Goal: Information Seeking & Learning: Learn about a topic

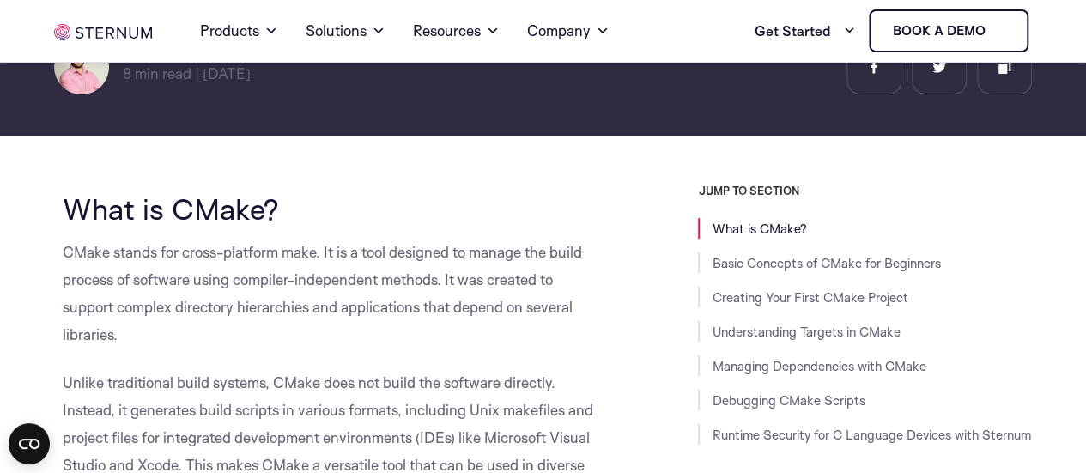
scroll to position [343, 0]
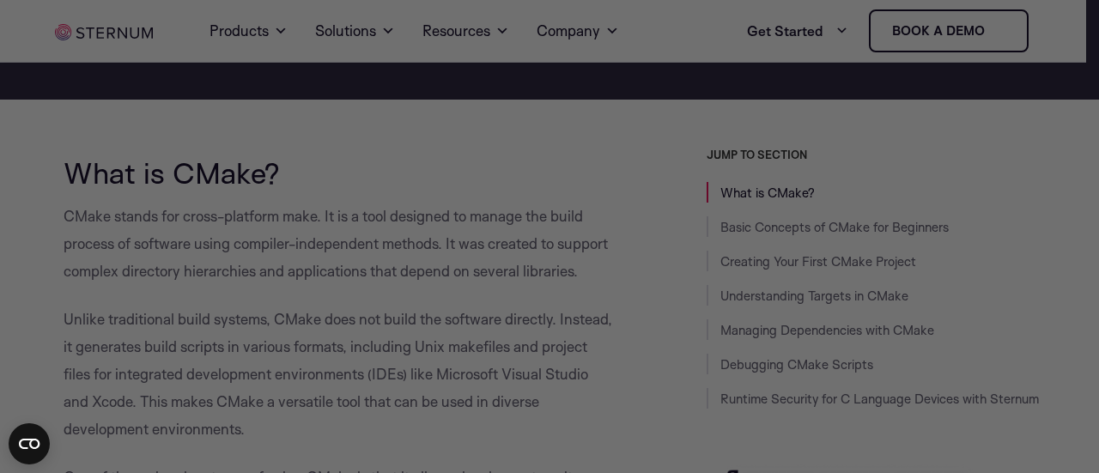
drag, startPoint x: 273, startPoint y: 169, endPoint x: 220, endPoint y: 174, distance: 53.5
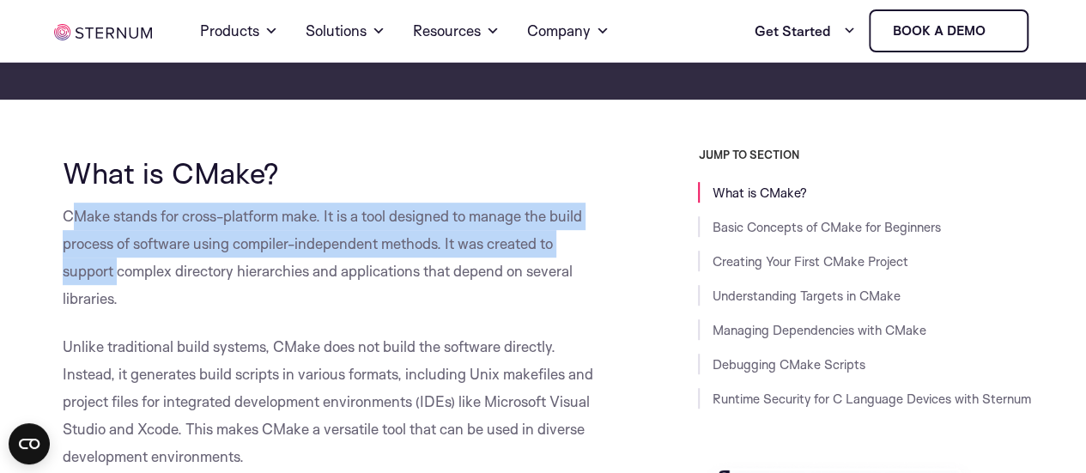
drag, startPoint x: 78, startPoint y: 215, endPoint x: 119, endPoint y: 270, distance: 68.7
click at [119, 270] on p "CMake stands for cross-platform make. It is a tool designed to manage the build…" at bounding box center [334, 258] width 543 height 110
click at [119, 271] on p "CMake stands for cross-platform make. It is a tool designed to manage the build…" at bounding box center [334, 258] width 543 height 110
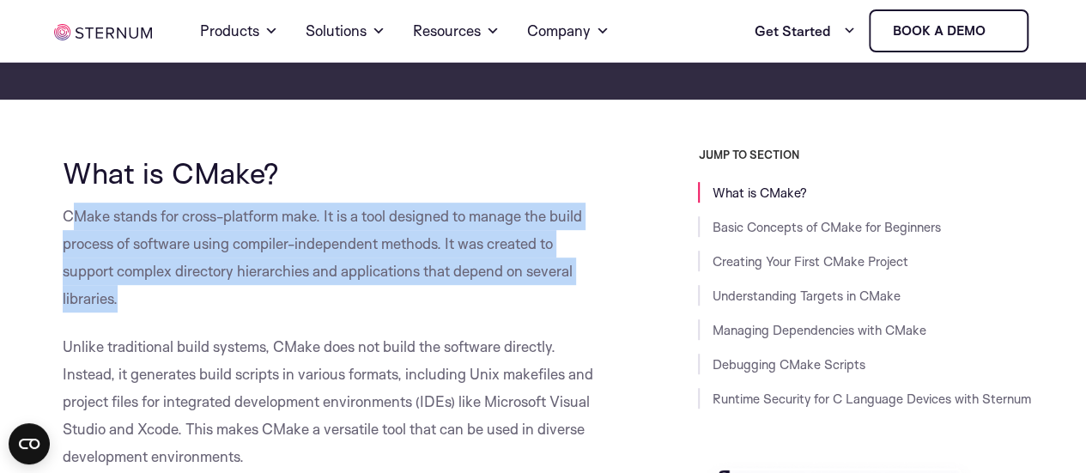
drag, startPoint x: 71, startPoint y: 209, endPoint x: 138, endPoint y: 293, distance: 107.5
click at [138, 293] on p "CMake stands for cross-platform make. It is a tool designed to manage the build…" at bounding box center [334, 258] width 543 height 110
drag, startPoint x: 155, startPoint y: 293, endPoint x: 64, endPoint y: 213, distance: 121.0
click at [64, 213] on p "CMake stands for cross-platform make. It is a tool designed to manage the build…" at bounding box center [334, 258] width 543 height 110
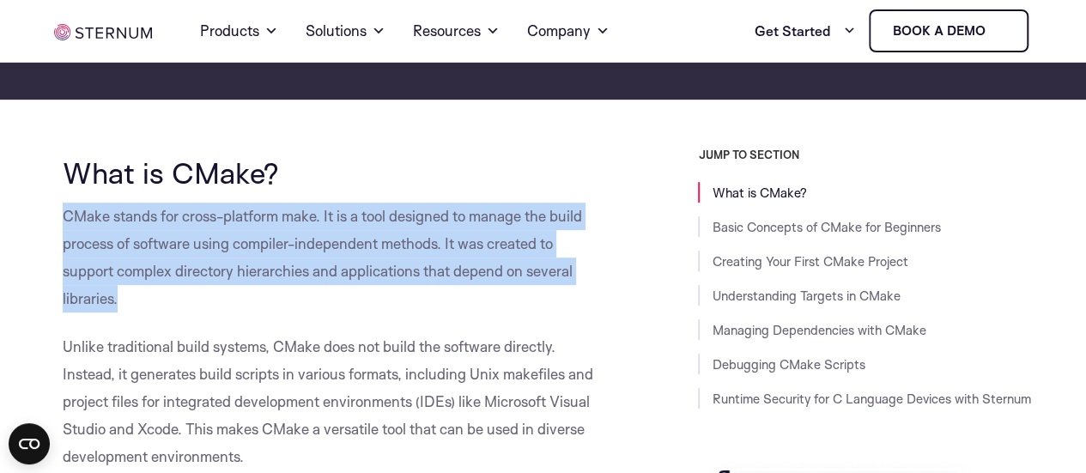
click at [64, 213] on p "CMake stands for cross-platform make. It is a tool designed to manage the build…" at bounding box center [334, 258] width 543 height 110
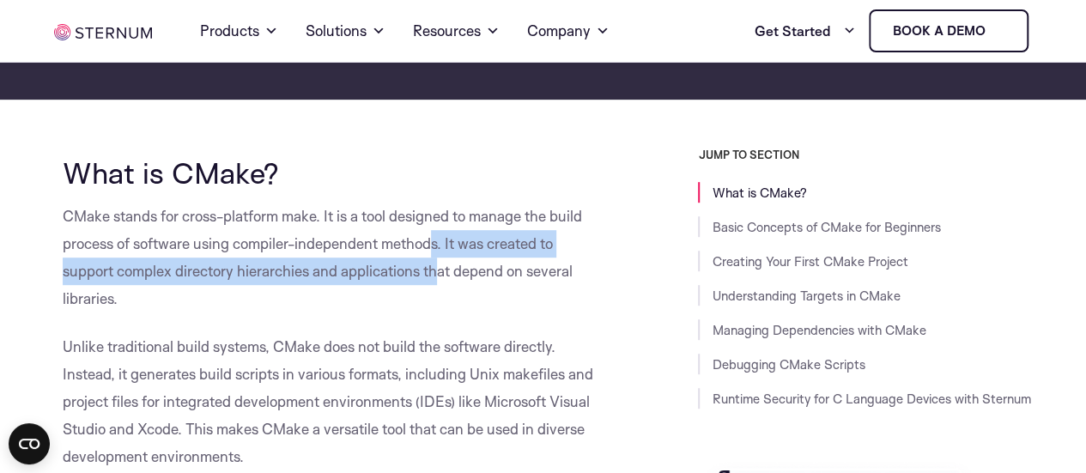
drag, startPoint x: 433, startPoint y: 241, endPoint x: 442, endPoint y: 277, distance: 37.3
click at [442, 277] on p "CMake stands for cross-platform make. It is a tool designed to manage the build…" at bounding box center [334, 258] width 543 height 110
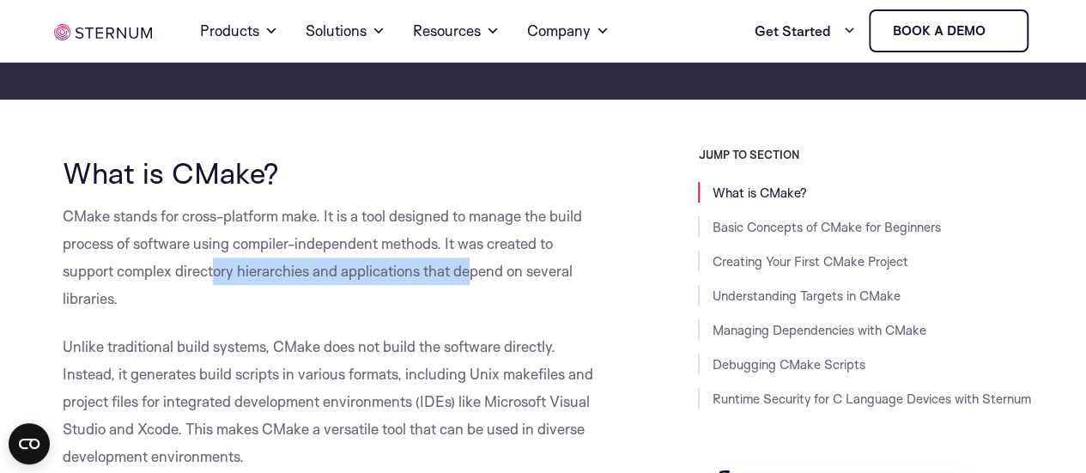
drag, startPoint x: 367, startPoint y: 282, endPoint x: 211, endPoint y: 286, distance: 156.3
click at [211, 286] on p "CMake stands for cross-platform make. It is a tool designed to manage the build…" at bounding box center [334, 258] width 543 height 110
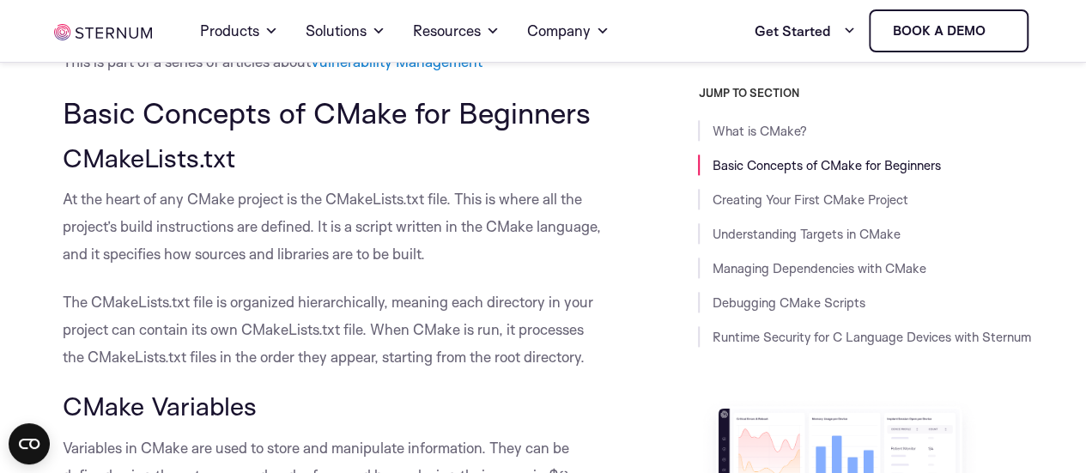
scroll to position [944, 0]
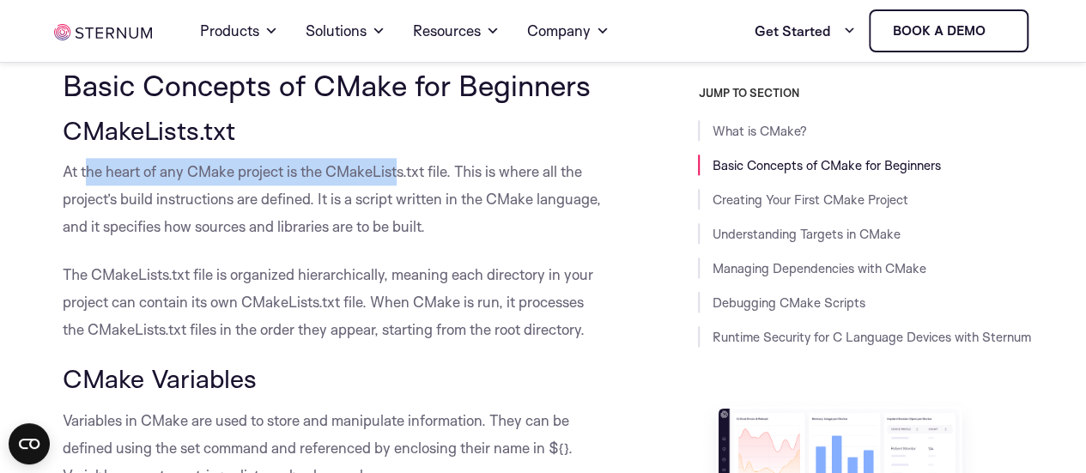
drag, startPoint x: 85, startPoint y: 173, endPoint x: 402, endPoint y: 177, distance: 316.8
click at [402, 177] on p "At the heart of any CMake project is the CMakeLists.txt file. This is where all…" at bounding box center [334, 199] width 543 height 82
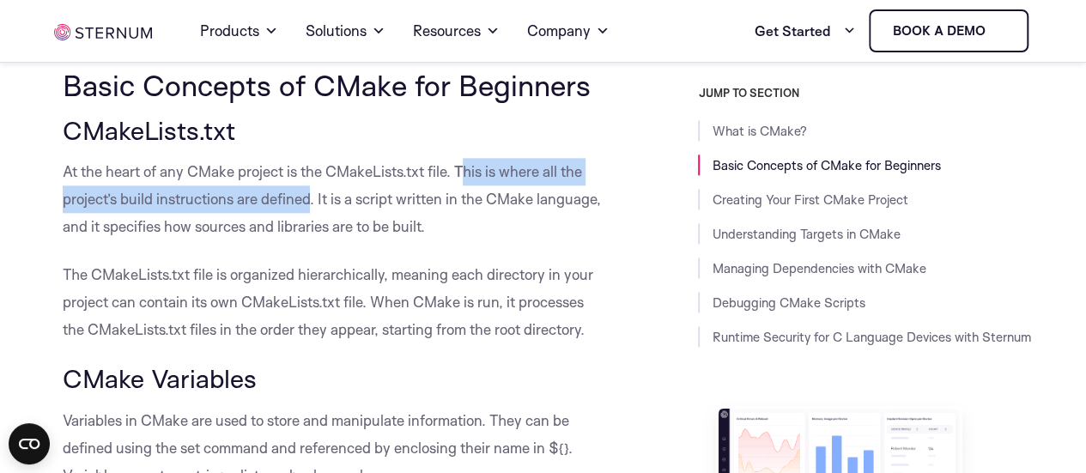
drag, startPoint x: 464, startPoint y: 168, endPoint x: 312, endPoint y: 201, distance: 156.2
click at [312, 201] on p "At the heart of any CMake project is the CMakeLists.txt file. This is where all…" at bounding box center [334, 199] width 543 height 82
click at [311, 200] on p "At the heart of any CMake project is the CMakeLists.txt file. This is where all…" at bounding box center [334, 199] width 543 height 82
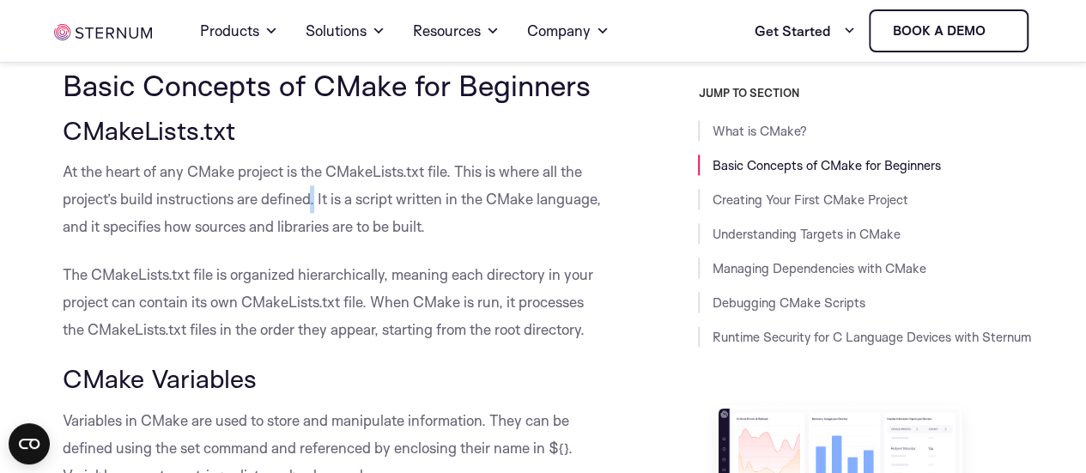
click at [310, 200] on p "At the heart of any CMake project is the CMakeLists.txt file. This is where all…" at bounding box center [334, 199] width 543 height 82
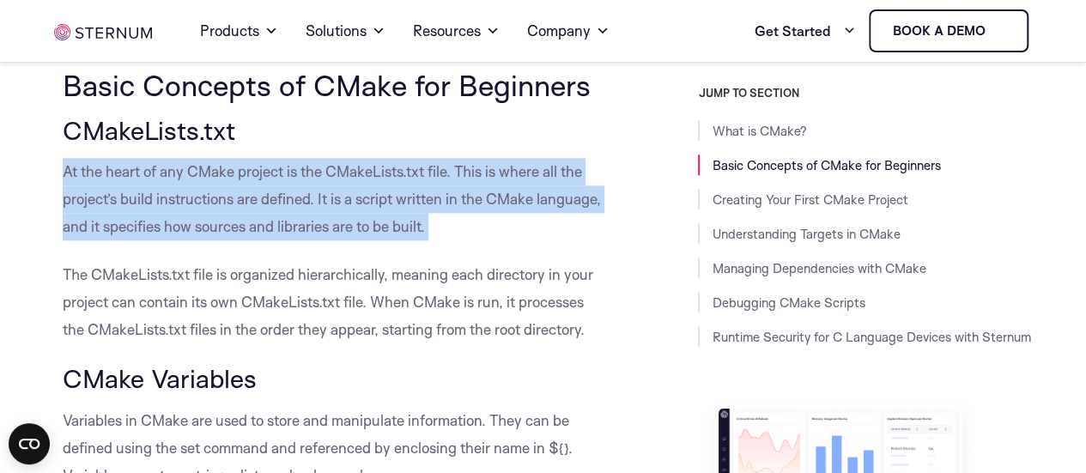
click at [310, 200] on p "At the heart of any CMake project is the CMakeLists.txt file. This is where all…" at bounding box center [334, 199] width 543 height 82
click at [306, 200] on p "At the heart of any CMake project is the CMakeLists.txt file. This is where all…" at bounding box center [334, 199] width 543 height 82
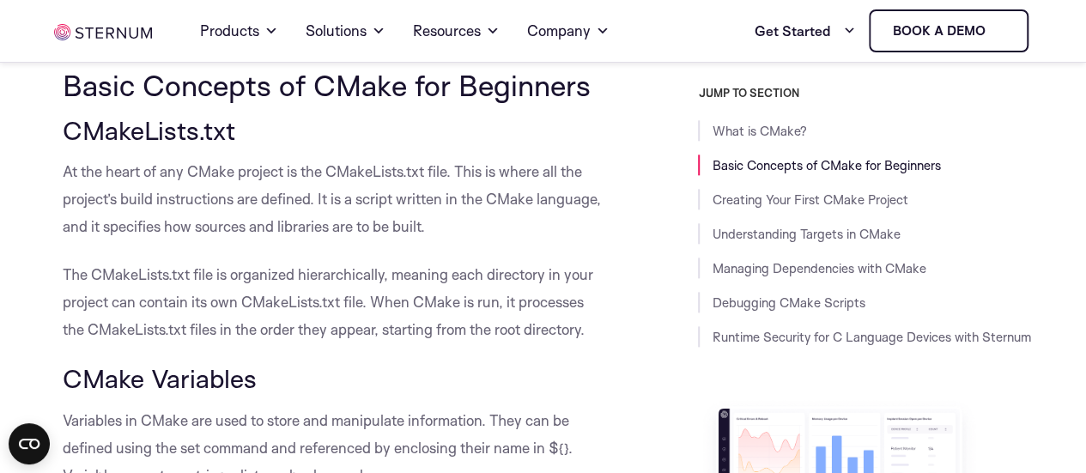
click at [288, 221] on p "At the heart of any CMake project is the CMakeLists.txt file. This is where all…" at bounding box center [334, 199] width 543 height 82
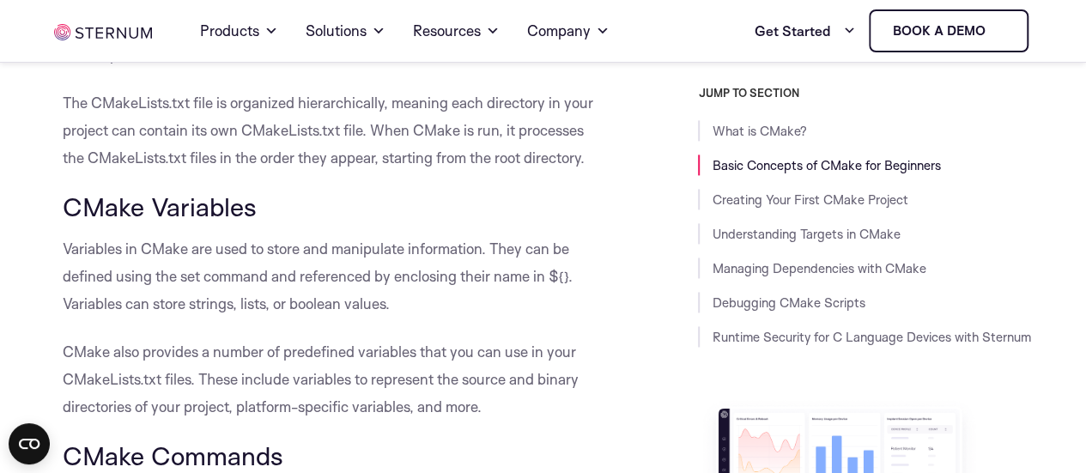
scroll to position [1202, 0]
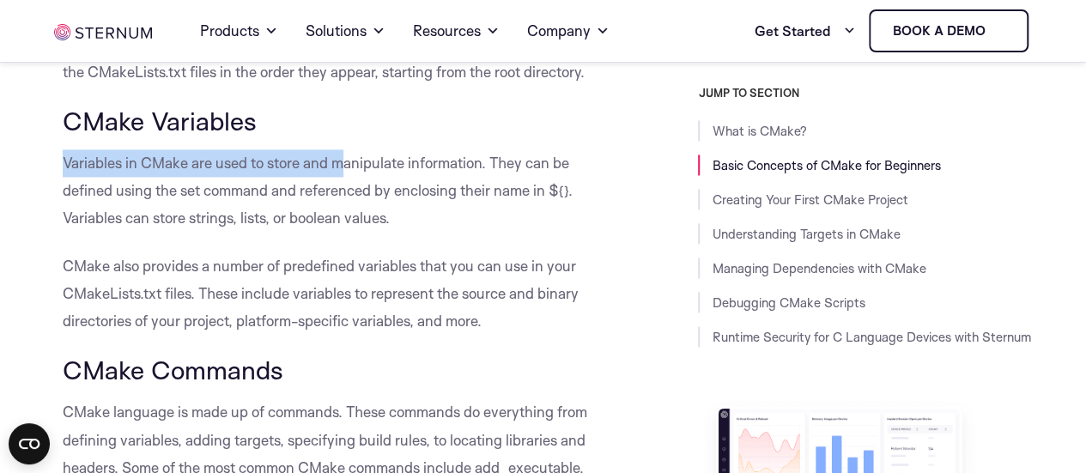
drag, startPoint x: 62, startPoint y: 161, endPoint x: 342, endPoint y: 167, distance: 279.9
click at [342, 167] on p "Variables in CMake are used to store and manipulate information. They can be de…" at bounding box center [334, 190] width 543 height 82
drag, startPoint x: 321, startPoint y: 167, endPoint x: 148, endPoint y: 171, distance: 173.4
click at [148, 171] on p "Variables in CMake are used to store and manipulate information. They can be de…" at bounding box center [334, 190] width 543 height 82
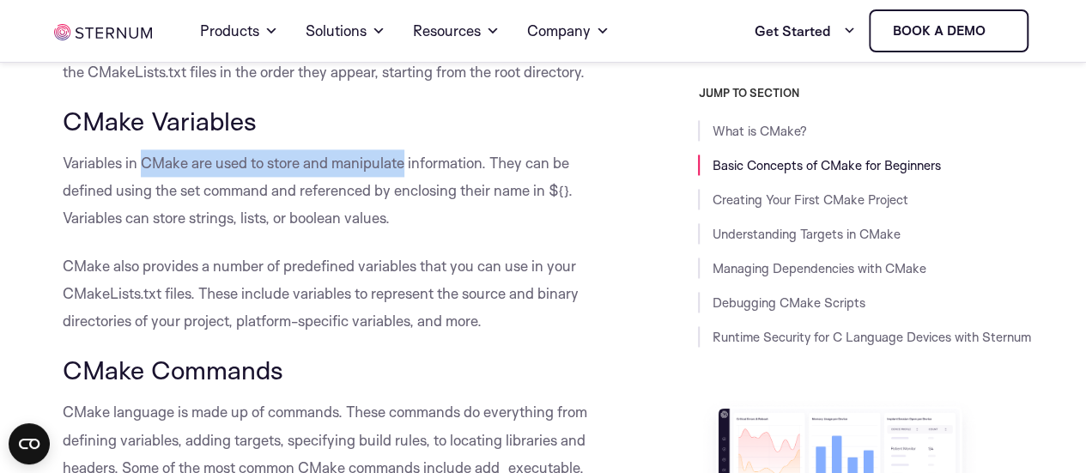
click at [146, 171] on p "Variables in CMake are used to store and manipulate information. They can be de…" at bounding box center [334, 190] width 543 height 82
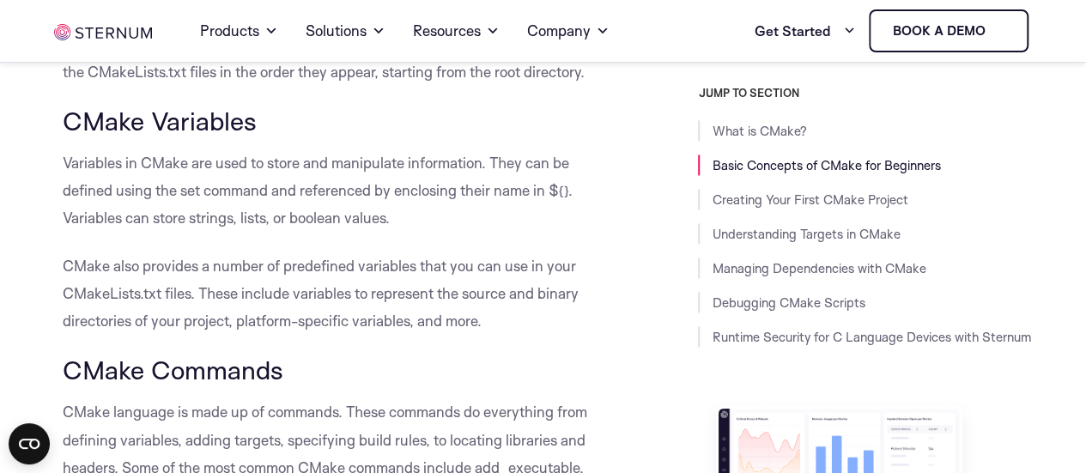
click at [131, 172] on p "Variables in CMake are used to store and manipulate information. They can be de…" at bounding box center [334, 190] width 543 height 82
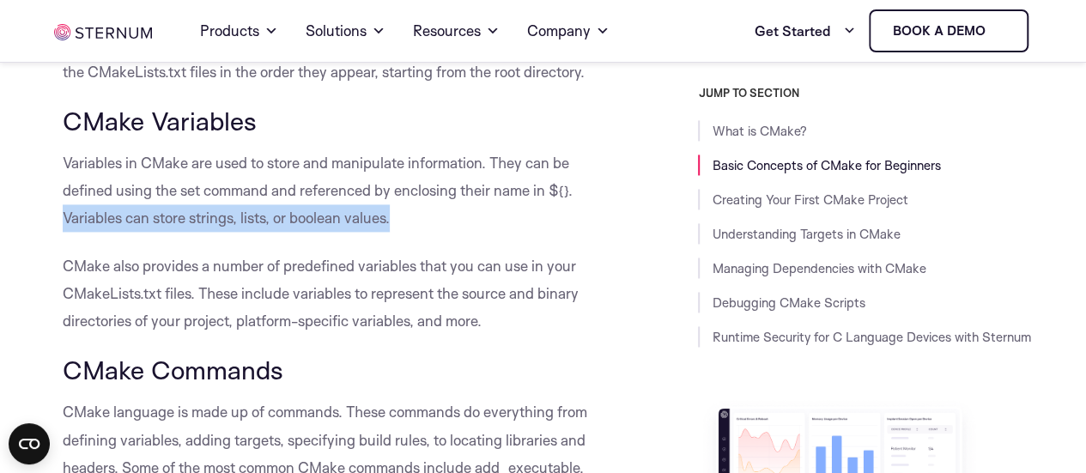
drag, startPoint x: 88, startPoint y: 219, endPoint x: 415, endPoint y: 222, distance: 327.1
click at [415, 222] on p "Variables in CMake are used to store and manipulate information. They can be de…" at bounding box center [334, 190] width 543 height 82
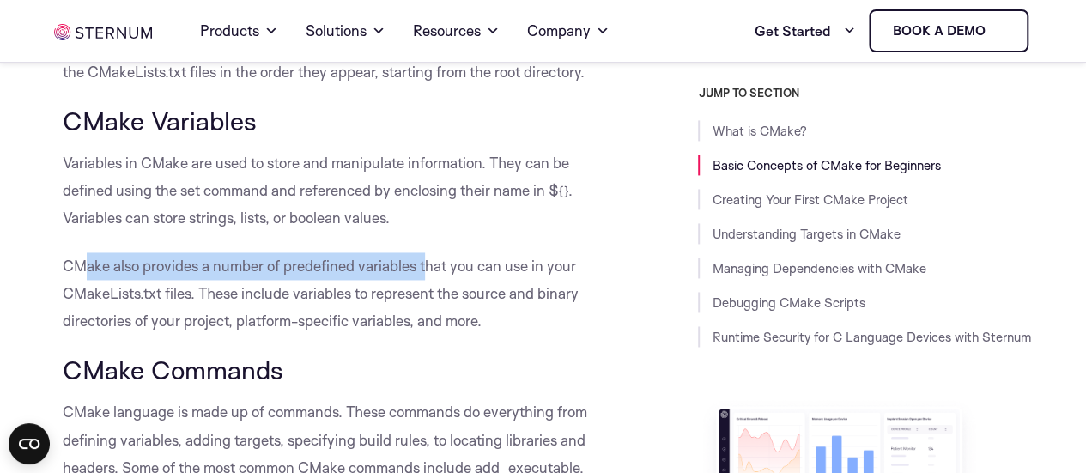
drag, startPoint x: 88, startPoint y: 269, endPoint x: 426, endPoint y: 269, distance: 338.2
click at [426, 269] on p "CMake also provides a number of predefined variables that you can use in your C…" at bounding box center [334, 293] width 543 height 82
drag, startPoint x: 579, startPoint y: 269, endPoint x: 94, endPoint y: 277, distance: 485.1
click at [94, 277] on p "CMake also provides a number of predefined variables that you can use in your C…" at bounding box center [334, 293] width 543 height 82
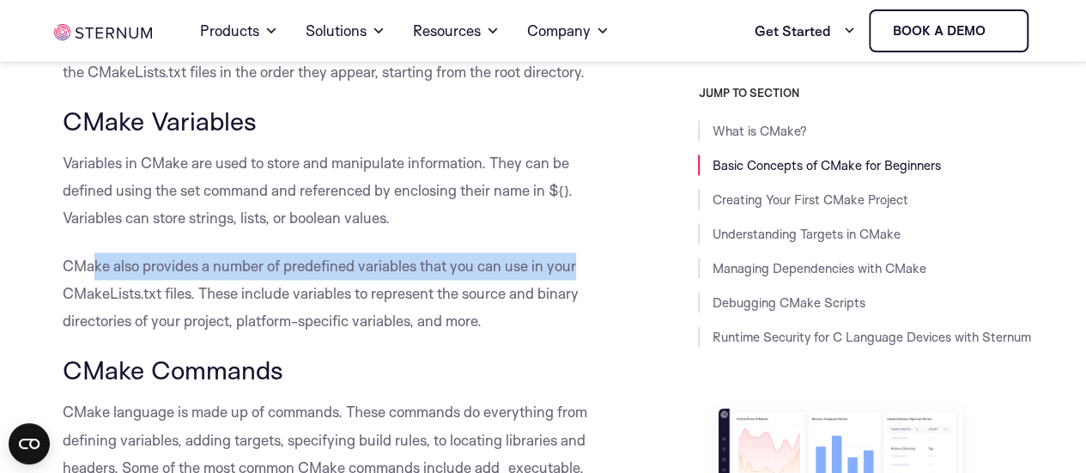
click at [94, 277] on p "CMake also provides a number of predefined variables that you can use in your C…" at bounding box center [334, 293] width 543 height 82
drag, startPoint x: 67, startPoint y: 267, endPoint x: 162, endPoint y: 288, distance: 97.5
click at [162, 288] on p "CMake also provides a number of predefined variables that you can use in your C…" at bounding box center [334, 293] width 543 height 82
click at [161, 288] on p "CMake also provides a number of predefined variables that you can use in your C…" at bounding box center [334, 293] width 543 height 82
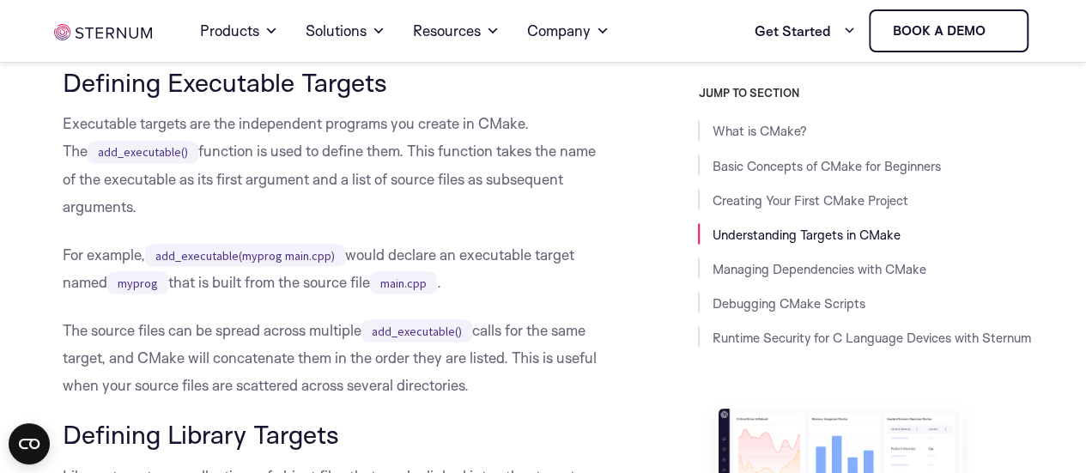
scroll to position [4807, 0]
